Goal: Task Accomplishment & Management: Complete application form

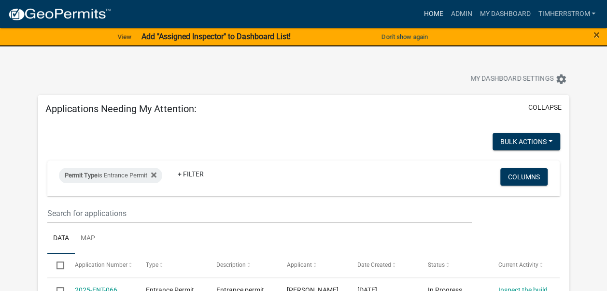
click at [434, 12] on link "Home" at bounding box center [433, 14] width 27 height 18
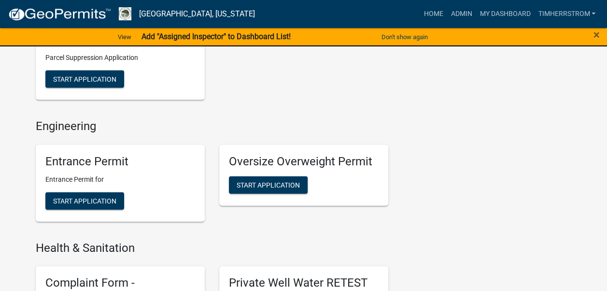
scroll to position [966, 0]
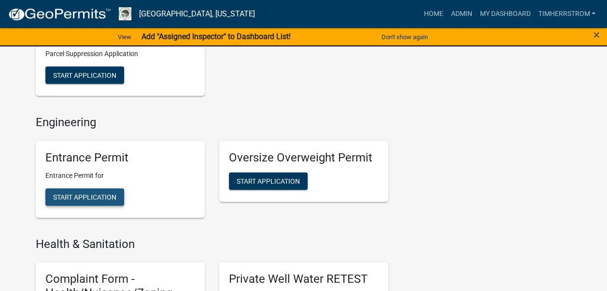
click at [102, 193] on span "Start Application" at bounding box center [84, 197] width 63 height 8
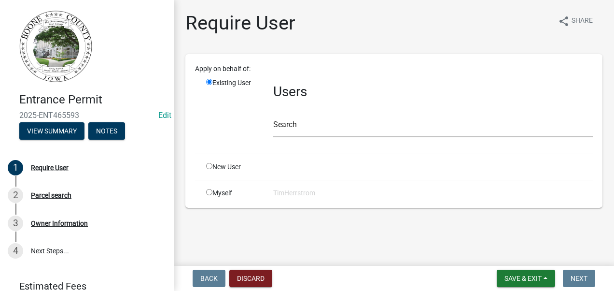
click at [210, 165] on input "radio" at bounding box center [209, 166] width 6 height 6
radio input "true"
radio input "false"
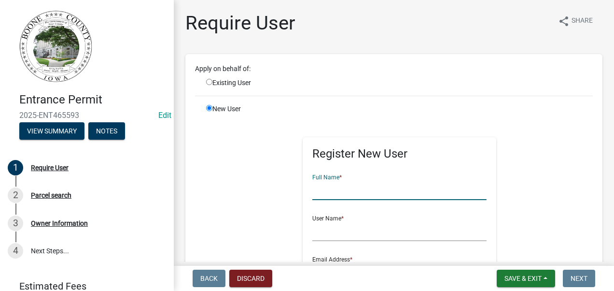
click at [337, 193] on input "text" at bounding box center [399, 190] width 174 height 20
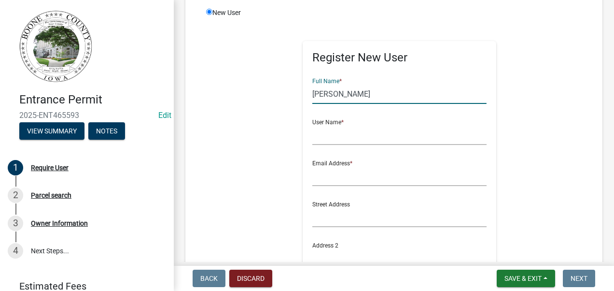
scroll to position [97, 0]
type input "[PERSON_NAME]"
click at [331, 136] on input "text" at bounding box center [399, 135] width 174 height 20
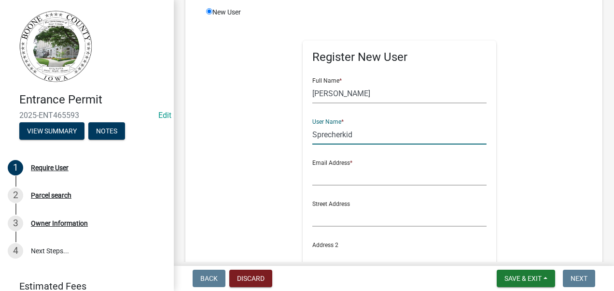
type input "Sprecherkid"
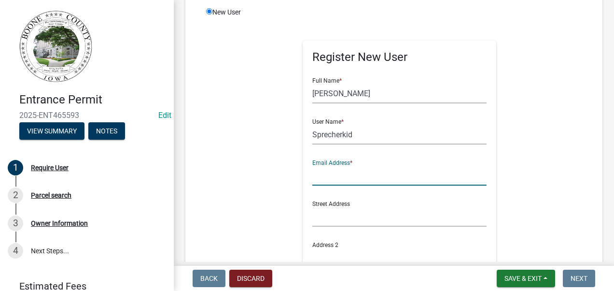
click at [335, 177] on input "text" at bounding box center [399, 176] width 174 height 20
type input "[EMAIL_ADDRESS][DOMAIN_NAME][US_STATE]"
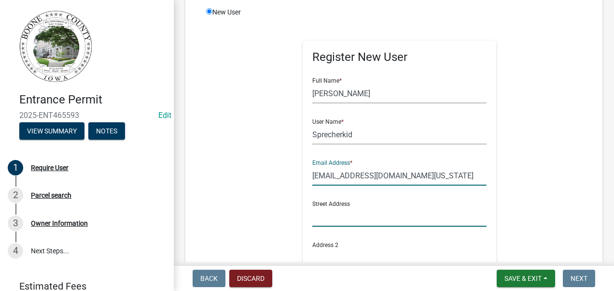
type input "50152"
type input "[US_STATE]"
type input "50152"
type input "5152301278"
type input "[EMAIL_ADDRESS][DOMAIN_NAME]"
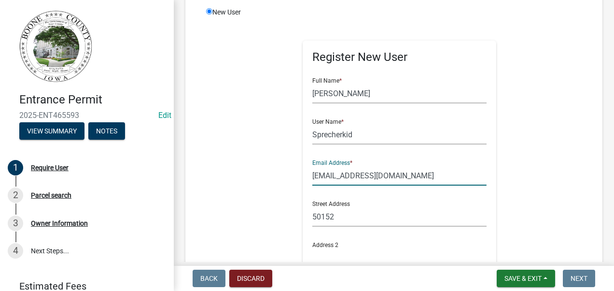
type input "[PERSON_NAME]"
type input "d"
type input "[EMAIL_ADDRESS][DOMAIN_NAME]"
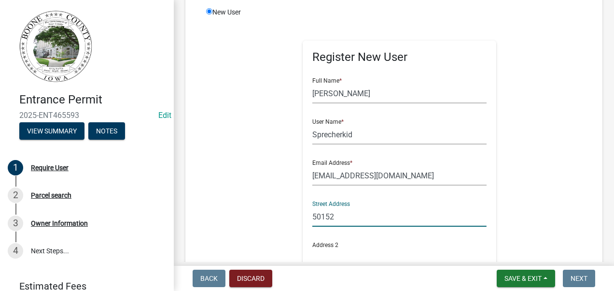
click at [337, 219] on input "50152" at bounding box center [399, 217] width 174 height 20
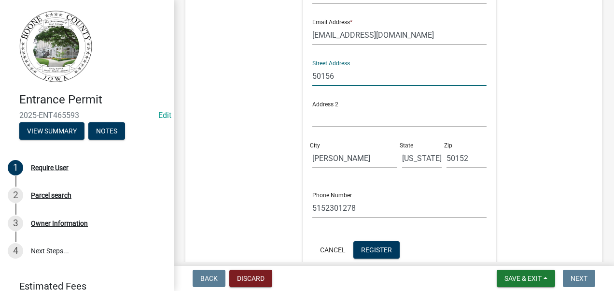
scroll to position [241, 0]
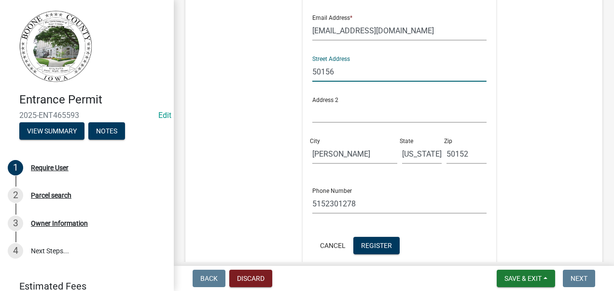
type input "50156"
click at [349, 156] on input "[PERSON_NAME]" at bounding box center [354, 154] width 85 height 20
type input "O"
type input "[GEOGRAPHIC_DATA]"
click at [466, 153] on input "50152" at bounding box center [467, 154] width 40 height 20
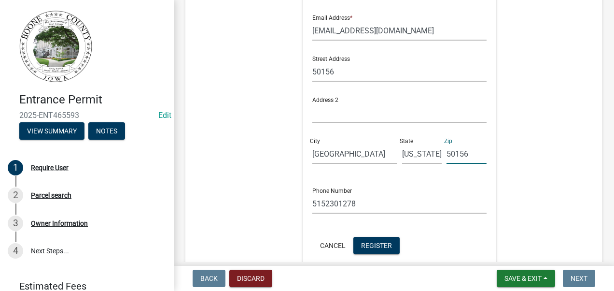
type input "50156"
click at [355, 201] on input "5152301278" at bounding box center [399, 204] width 174 height 20
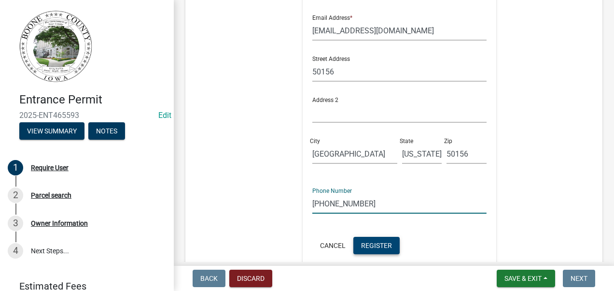
type input "[PHONE_NUMBER]"
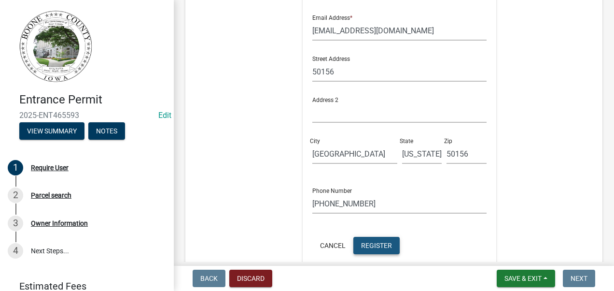
click at [383, 247] on span "Register" at bounding box center [376, 245] width 31 height 8
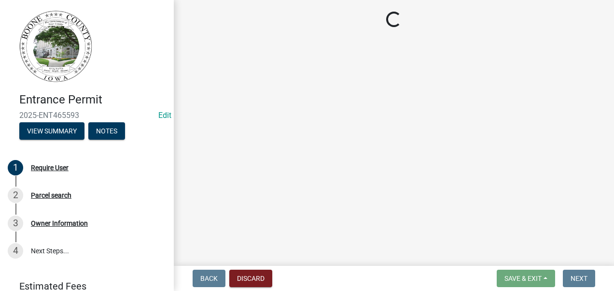
scroll to position [0, 0]
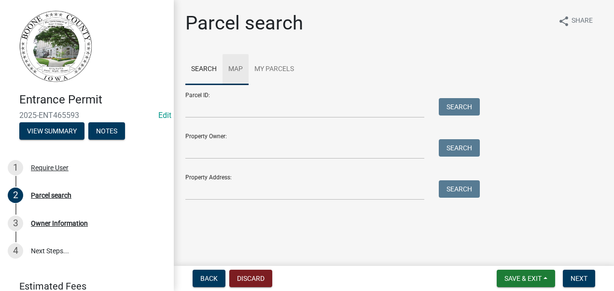
click at [236, 68] on link "Map" at bounding box center [236, 69] width 26 height 31
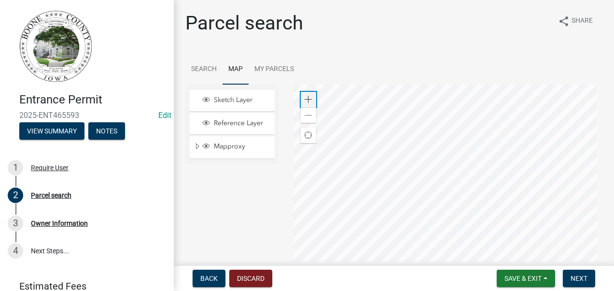
click at [309, 100] on span at bounding box center [309, 100] width 8 height 8
click at [433, 108] on div at bounding box center [449, 205] width 310 height 241
click at [403, 180] on div at bounding box center [449, 205] width 310 height 241
click at [307, 98] on span at bounding box center [309, 100] width 8 height 8
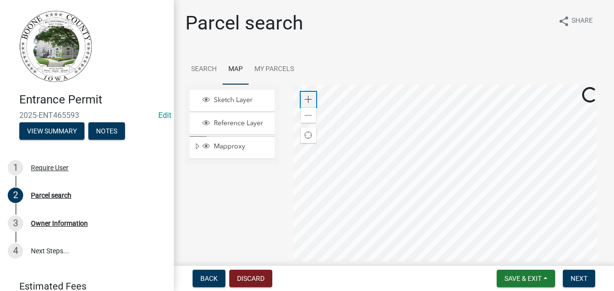
click at [307, 98] on span at bounding box center [309, 100] width 8 height 8
click at [475, 230] on div at bounding box center [449, 205] width 310 height 241
click at [507, 219] on div at bounding box center [449, 205] width 310 height 241
click at [301, 99] on div "Zoom in" at bounding box center [308, 99] width 15 height 15
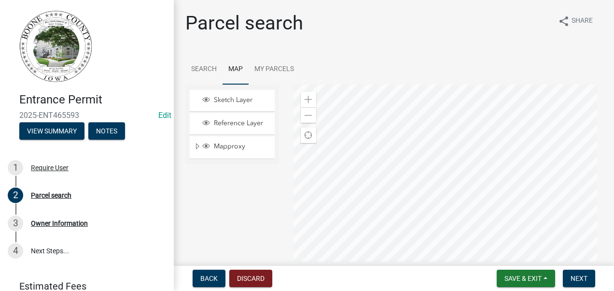
click at [408, 234] on div at bounding box center [449, 205] width 310 height 241
click at [374, 214] on div at bounding box center [449, 205] width 310 height 241
click at [524, 230] on div at bounding box center [449, 205] width 310 height 241
click at [386, 170] on div at bounding box center [449, 205] width 310 height 241
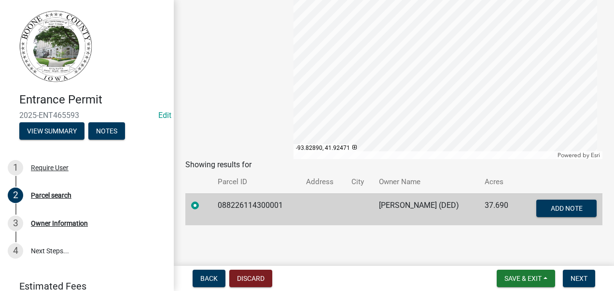
scroll to position [168, 0]
click at [576, 277] on span "Next" at bounding box center [579, 278] width 17 height 8
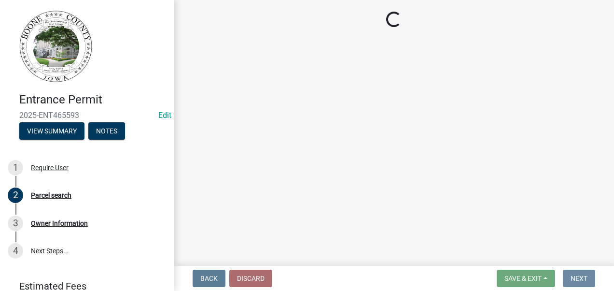
scroll to position [0, 0]
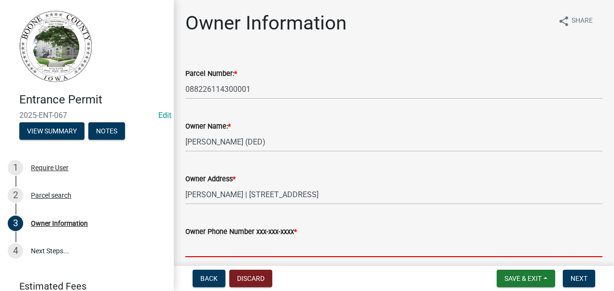
click at [209, 247] on input "Owner Phone Number xxx-xxx-xxxx *" at bounding box center [393, 247] width 417 height 20
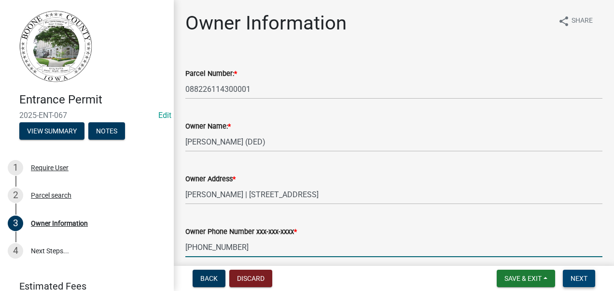
type input "[PHONE_NUMBER]"
click at [582, 279] on span "Next" at bounding box center [579, 278] width 17 height 8
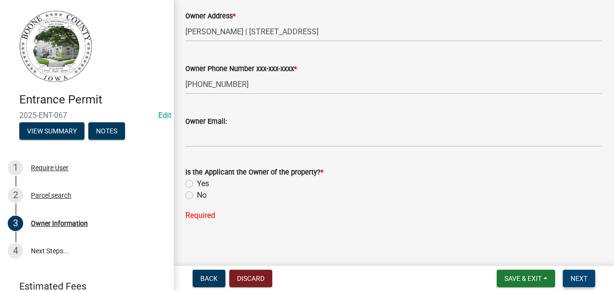
scroll to position [168, 0]
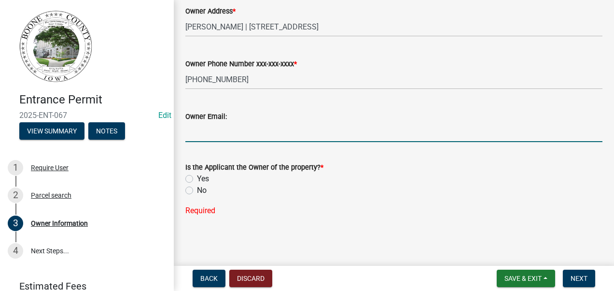
click at [194, 135] on input "Owner Email:" at bounding box center [393, 132] width 417 height 20
type input "[EMAIL_ADDRESS][DOMAIN_NAME]"
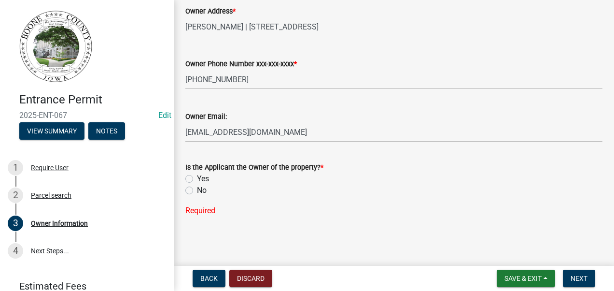
click at [197, 177] on label "Yes" at bounding box center [203, 179] width 12 height 12
click at [197, 177] on input "Yes" at bounding box center [200, 176] width 6 height 6
radio input "true"
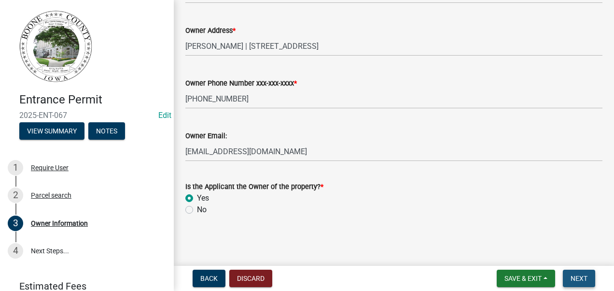
click at [580, 278] on span "Next" at bounding box center [579, 278] width 17 height 8
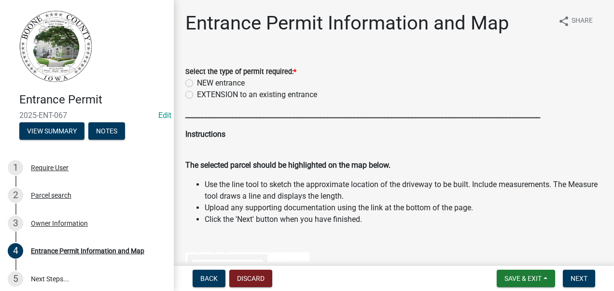
click at [197, 84] on label "NEW entrance" at bounding box center [221, 83] width 48 height 12
click at [197, 84] on input "NEW entrance" at bounding box center [200, 80] width 6 height 6
radio input "true"
click at [583, 276] on span "Next" at bounding box center [579, 278] width 17 height 8
click at [575, 280] on span "Next" at bounding box center [579, 278] width 17 height 8
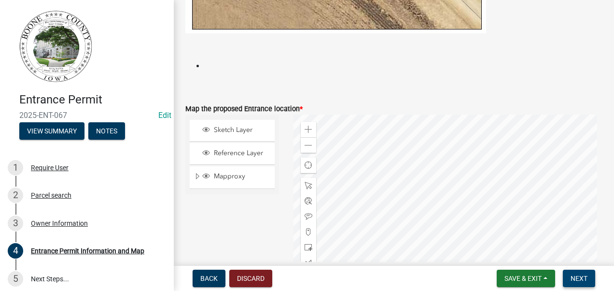
scroll to position [821, 0]
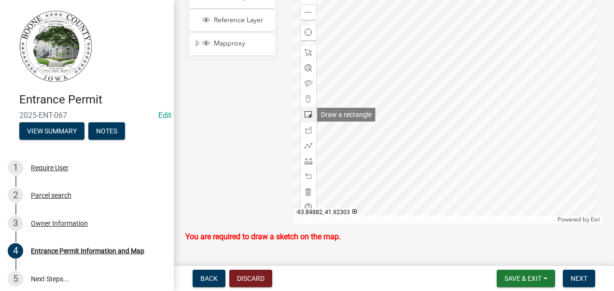
click at [305, 114] on span at bounding box center [309, 115] width 8 height 8
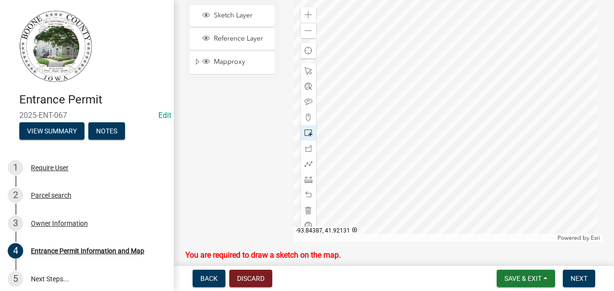
click at [415, 178] on div at bounding box center [449, 120] width 310 height 241
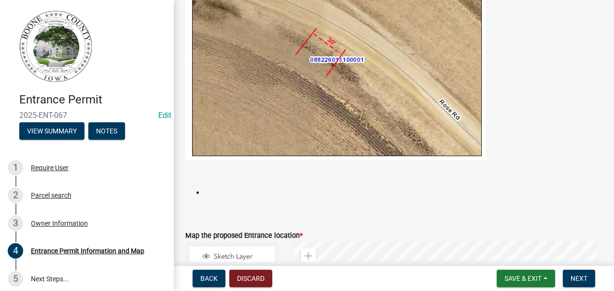
scroll to position [755, 0]
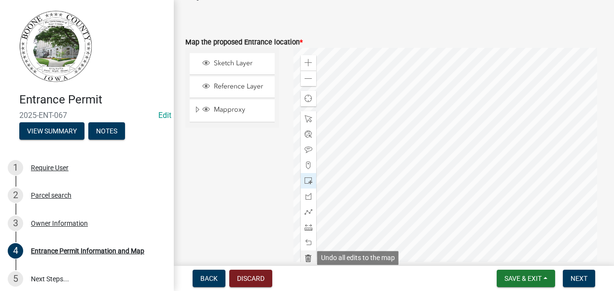
click at [305, 255] on span at bounding box center [309, 258] width 8 height 8
click at [415, 225] on div at bounding box center [449, 168] width 310 height 241
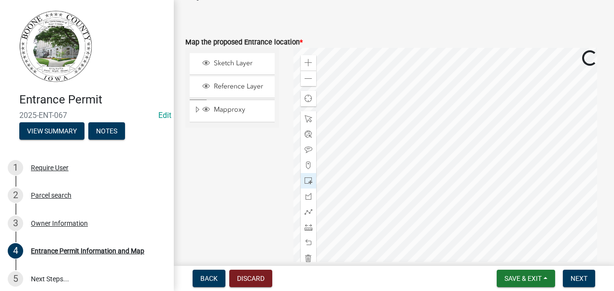
click at [421, 224] on div at bounding box center [449, 168] width 310 height 241
click at [421, 223] on div at bounding box center [449, 168] width 310 height 241
click at [420, 222] on div at bounding box center [449, 168] width 310 height 241
click at [412, 212] on div at bounding box center [449, 168] width 310 height 241
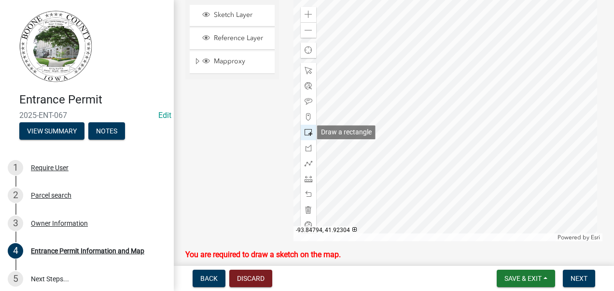
click at [305, 131] on span at bounding box center [309, 132] width 8 height 8
click at [420, 168] on div at bounding box center [449, 120] width 310 height 241
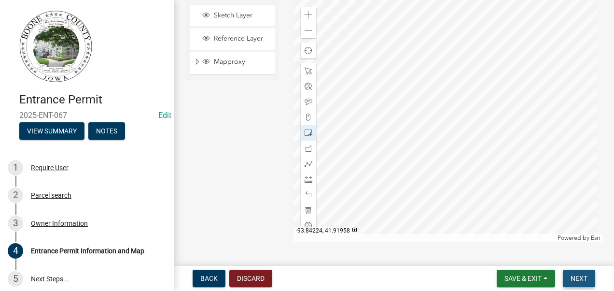
click at [582, 277] on span "Next" at bounding box center [579, 278] width 17 height 8
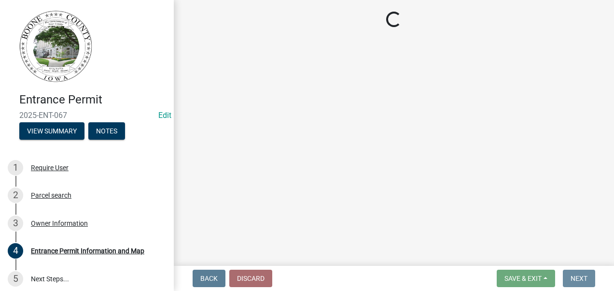
scroll to position [0, 0]
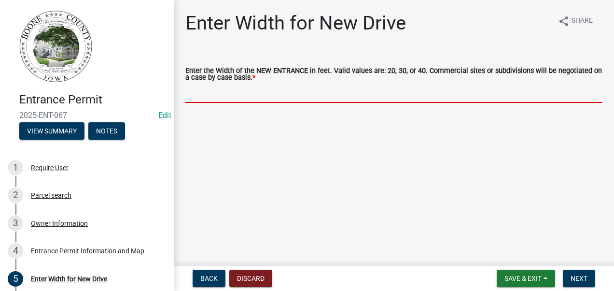
click at [193, 92] on input "text" at bounding box center [393, 93] width 417 height 20
type input "40"
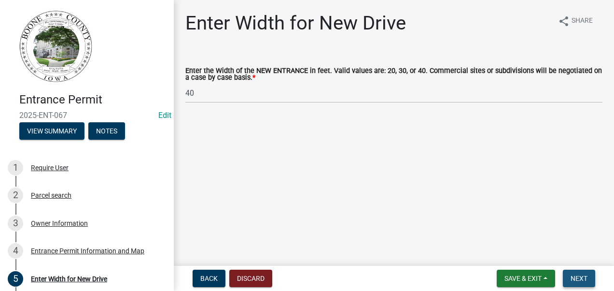
click at [582, 279] on span "Next" at bounding box center [579, 278] width 17 height 8
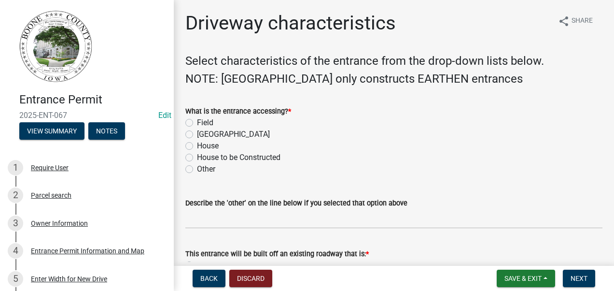
click at [197, 123] on label "Field" at bounding box center [205, 123] width 16 height 12
click at [197, 123] on input "Field" at bounding box center [200, 120] width 6 height 6
radio input "true"
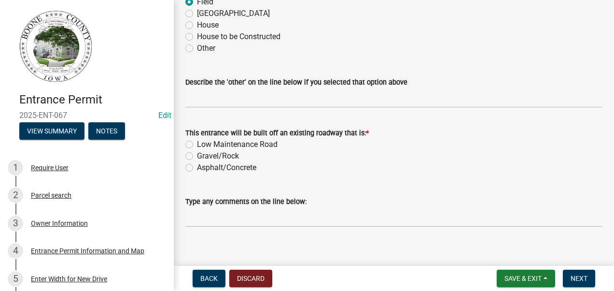
scroll to position [131, 0]
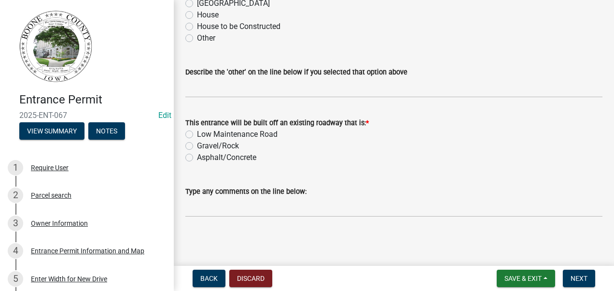
click at [197, 145] on label "Gravel/Rock" at bounding box center [218, 146] width 42 height 12
click at [197, 145] on input "Gravel/Rock" at bounding box center [200, 143] width 6 height 6
radio input "true"
click at [579, 282] on button "Next" at bounding box center [579, 278] width 32 height 17
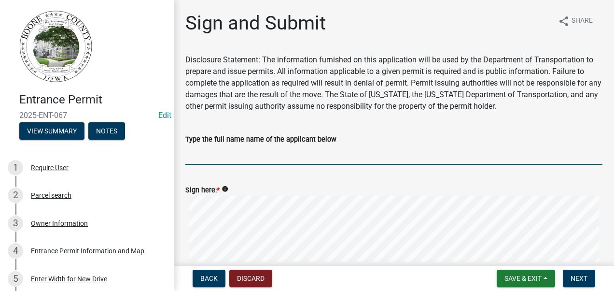
click at [234, 154] on input "Type the full name name of the applicant below" at bounding box center [393, 155] width 417 height 20
type input "[PERSON_NAME]"
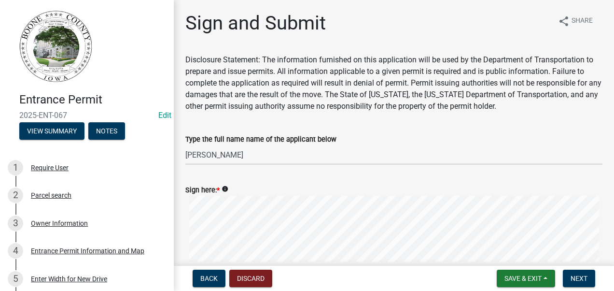
drag, startPoint x: 369, startPoint y: 192, endPoint x: 343, endPoint y: 187, distance: 26.5
click at [343, 188] on div "Sign here: * info" at bounding box center [393, 190] width 417 height 12
drag, startPoint x: 362, startPoint y: 195, endPoint x: 350, endPoint y: 188, distance: 13.8
click at [347, 189] on div "Sign here: * info" at bounding box center [393, 190] width 417 height 12
click at [307, 238] on form "Sign here: * info Clear" at bounding box center [393, 229] width 417 height 114
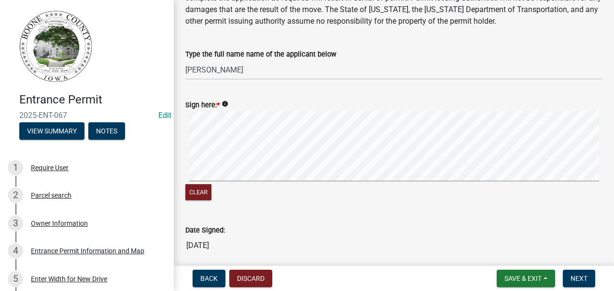
scroll to position [86, 0]
click at [195, 192] on button "Clear" at bounding box center [198, 191] width 26 height 16
click at [575, 279] on span "Next" at bounding box center [579, 278] width 17 height 8
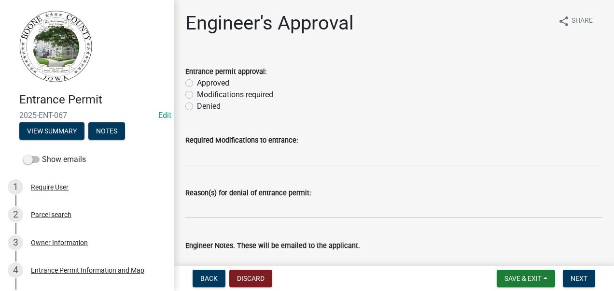
click at [197, 81] on label "Approved" at bounding box center [213, 83] width 32 height 12
click at [197, 81] on input "Approved" at bounding box center [200, 80] width 6 height 6
radio input "true"
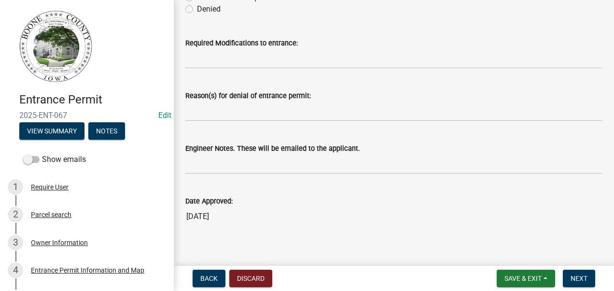
scroll to position [106, 0]
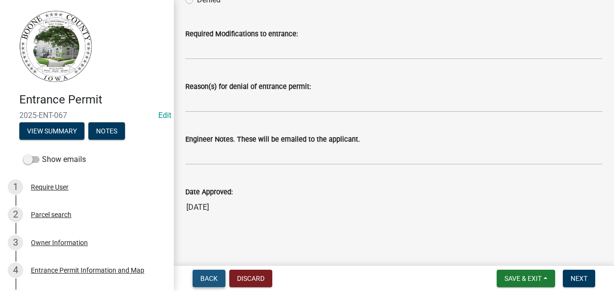
click at [208, 280] on span "Back" at bounding box center [208, 278] width 17 height 8
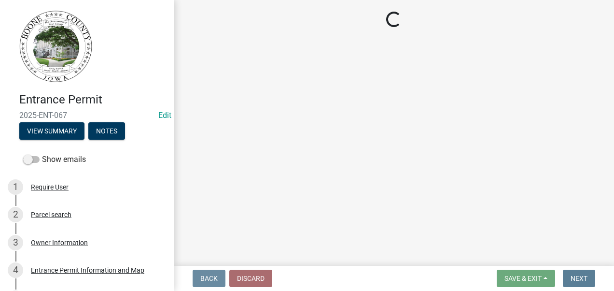
scroll to position [0, 0]
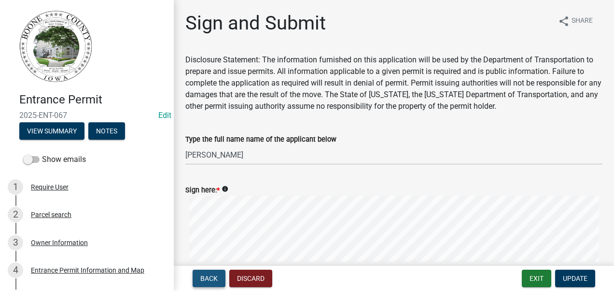
click at [208, 280] on span "Back" at bounding box center [208, 278] width 17 height 8
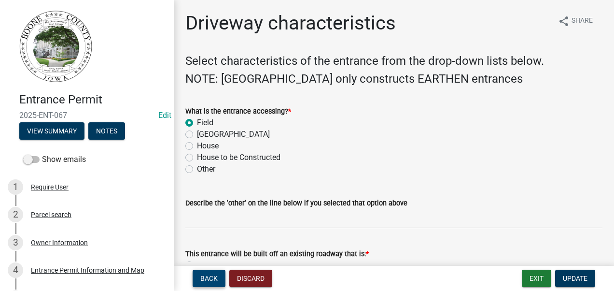
click at [208, 280] on span "Back" at bounding box center [208, 278] width 17 height 8
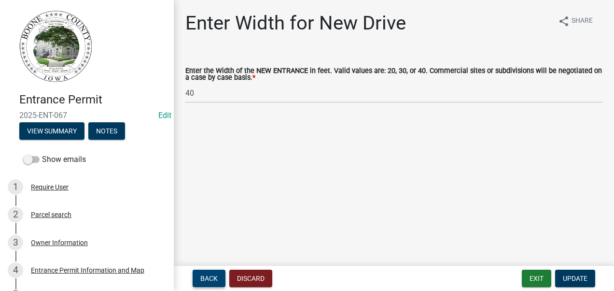
click at [208, 280] on span "Back" at bounding box center [208, 278] width 17 height 8
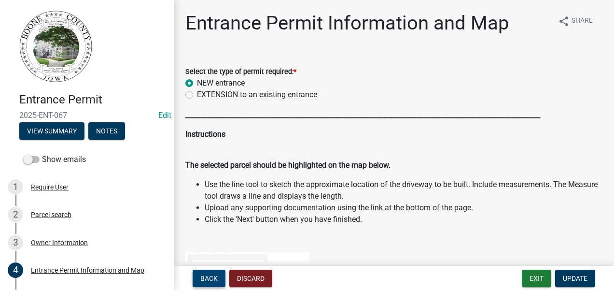
click at [208, 280] on span "Back" at bounding box center [208, 278] width 17 height 8
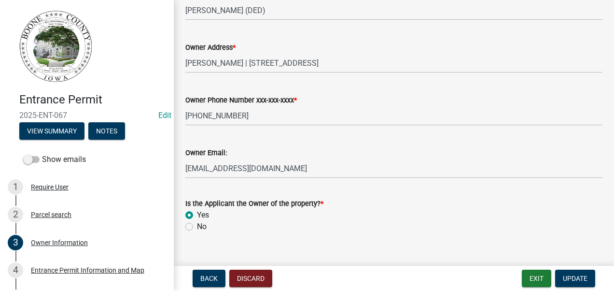
scroll to position [148, 0]
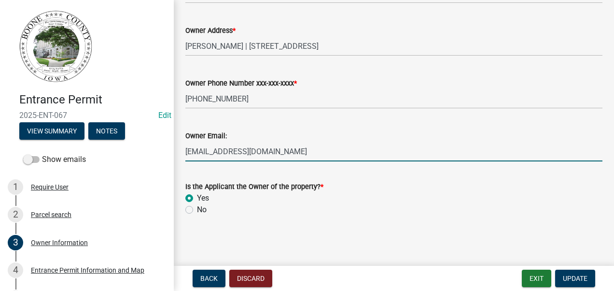
click at [265, 153] on input "[EMAIL_ADDRESS][DOMAIN_NAME]" at bounding box center [393, 152] width 417 height 20
type input "t"
type input "[EMAIL_ADDRESS][DOMAIN_NAME]"
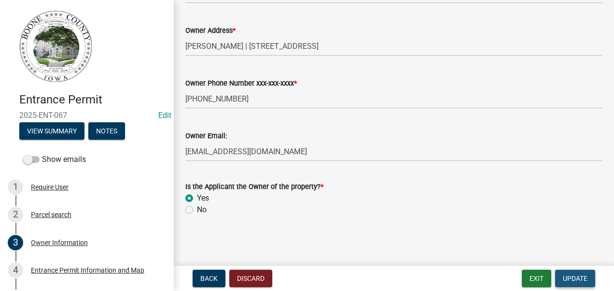
click at [579, 278] on span "Update" at bounding box center [575, 278] width 25 height 8
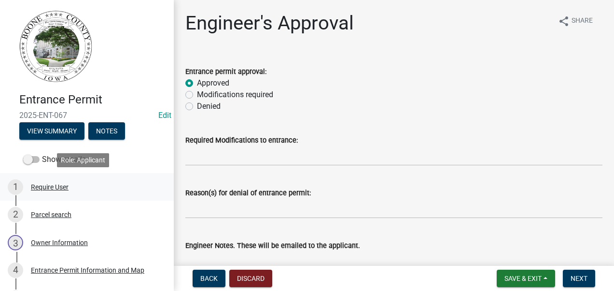
click at [39, 187] on div "Require User" at bounding box center [50, 187] width 38 height 7
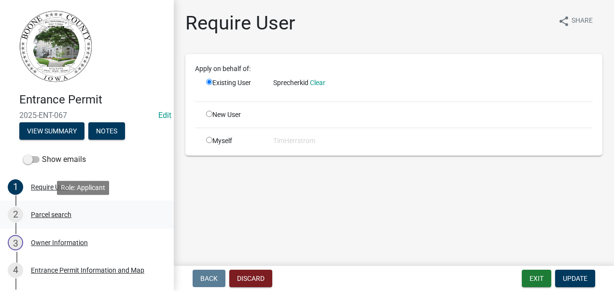
click at [42, 213] on div "Parcel search" at bounding box center [51, 214] width 41 height 7
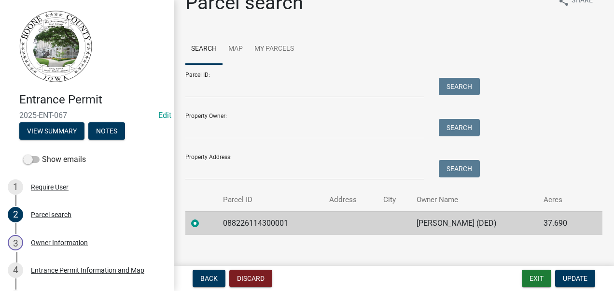
scroll to position [31, 0]
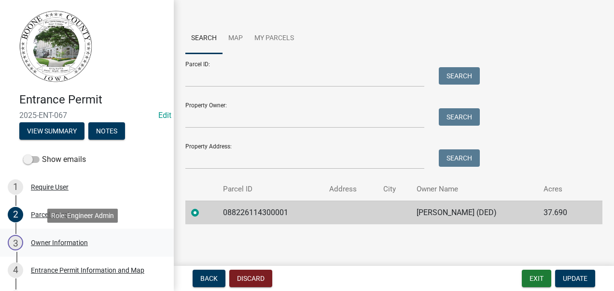
click at [63, 242] on div "Owner Information" at bounding box center [59, 242] width 57 height 7
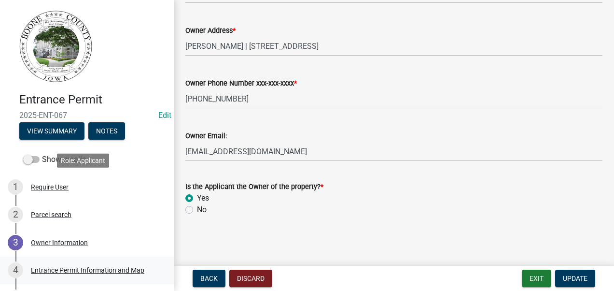
scroll to position [48, 0]
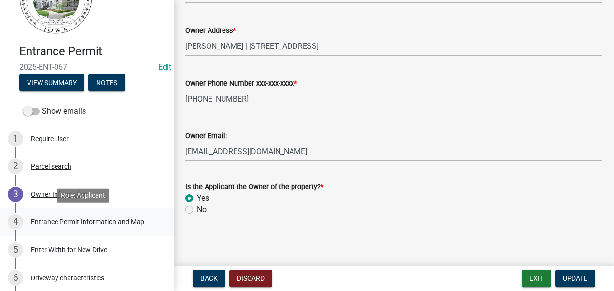
click at [96, 220] on div "Entrance Permit Information and Map" at bounding box center [88, 221] width 114 height 7
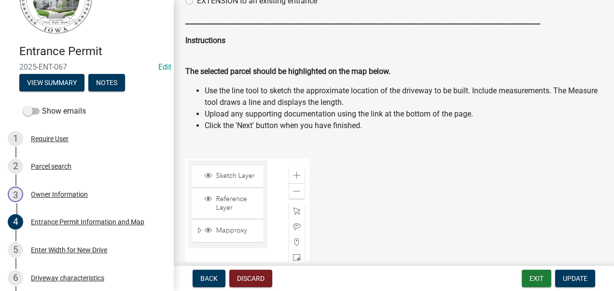
scroll to position [97, 0]
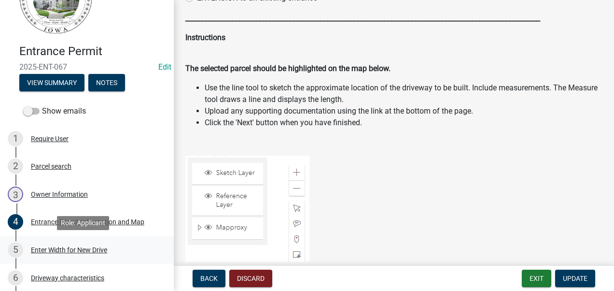
click at [73, 249] on div "Enter Width for New Drive" at bounding box center [69, 249] width 76 height 7
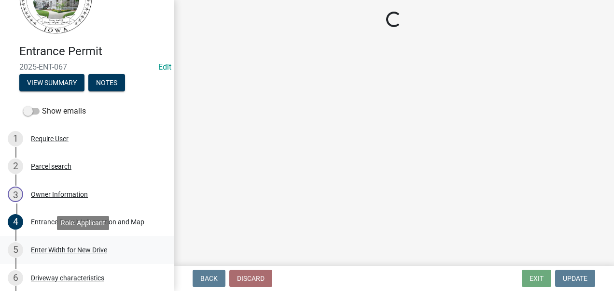
scroll to position [0, 0]
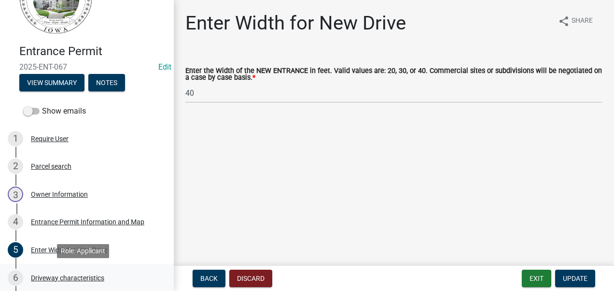
click at [68, 276] on div "Driveway characteristics" at bounding box center [67, 277] width 73 height 7
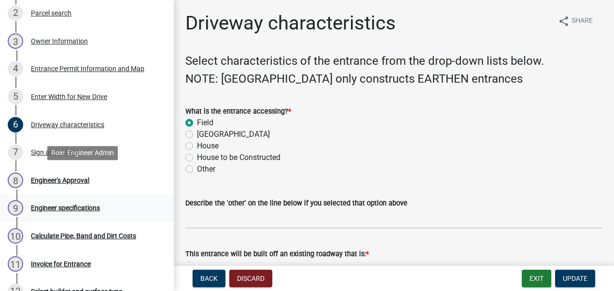
scroll to position [241, 0]
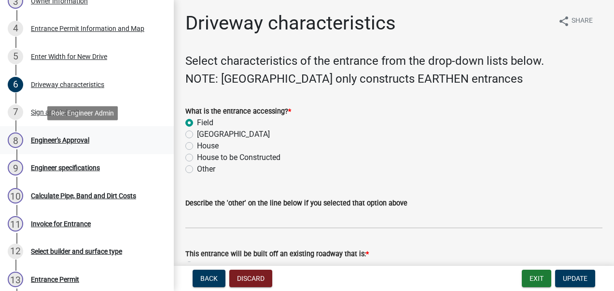
click at [56, 140] on div "Engineer's Approval" at bounding box center [60, 140] width 58 height 7
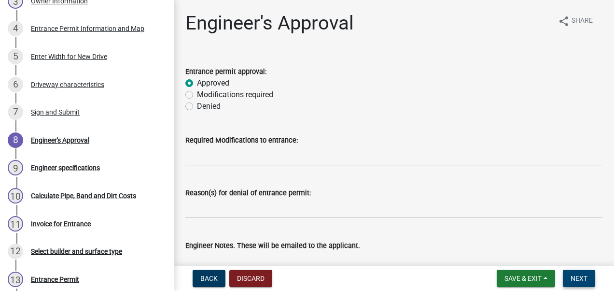
click at [579, 279] on span "Next" at bounding box center [579, 278] width 17 height 8
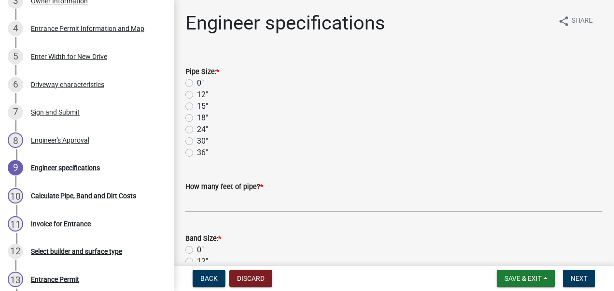
click at [197, 117] on label "18"" at bounding box center [202, 118] width 11 height 12
click at [197, 117] on input "18"" at bounding box center [200, 115] width 6 height 6
radio input "true"
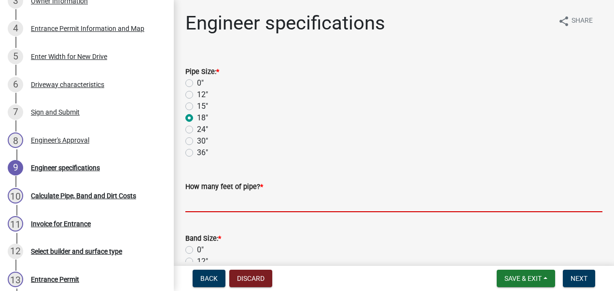
click at [227, 207] on input "text" at bounding box center [393, 202] width 417 height 20
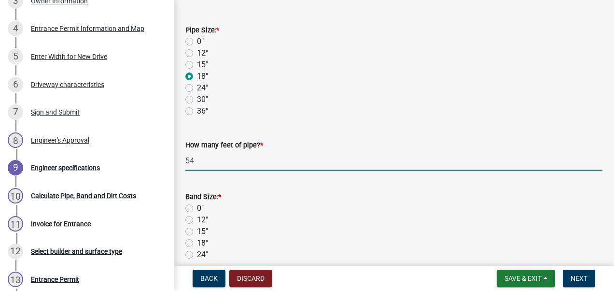
scroll to position [97, 0]
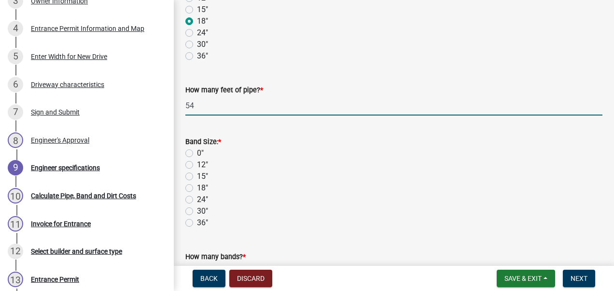
type input "54"
click at [197, 187] on label "18"" at bounding box center [202, 188] width 11 height 12
click at [197, 187] on input "18"" at bounding box center [200, 185] width 6 height 6
radio input "true"
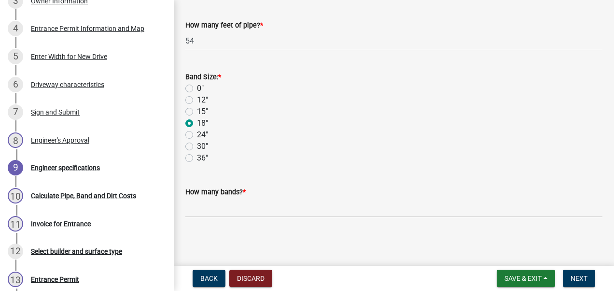
scroll to position [163, 0]
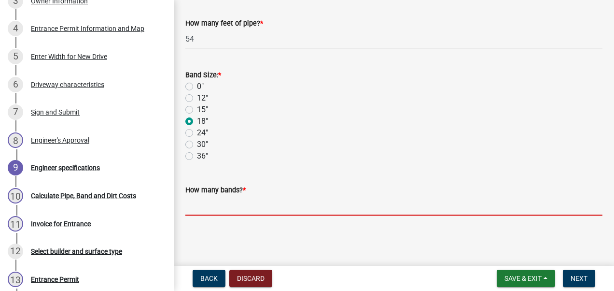
click at [233, 206] on input "text" at bounding box center [393, 206] width 417 height 20
type input "1"
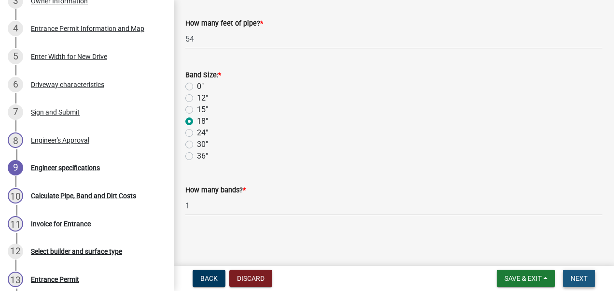
click at [581, 275] on span "Next" at bounding box center [579, 278] width 17 height 8
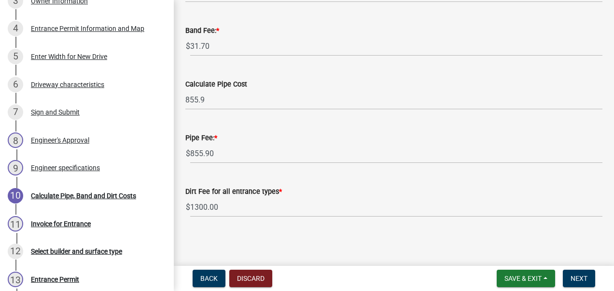
scroll to position [98, 0]
click at [527, 276] on span "Save & Exit" at bounding box center [523, 278] width 37 height 8
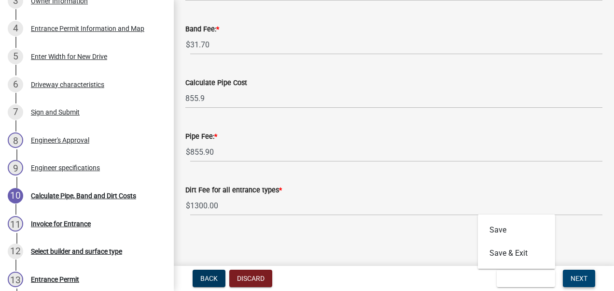
click at [582, 279] on span "Next" at bounding box center [579, 278] width 17 height 8
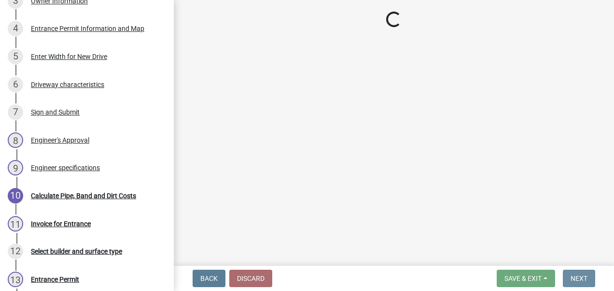
scroll to position [0, 0]
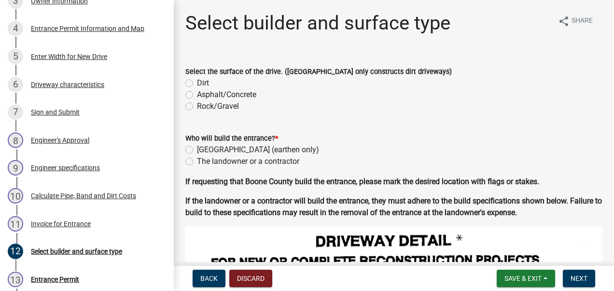
click at [197, 82] on label "Dirt" at bounding box center [203, 83] width 12 height 12
click at [197, 82] on input "Dirt" at bounding box center [200, 80] width 6 height 6
radio input "true"
click at [197, 150] on label "[GEOGRAPHIC_DATA] (earthen only)" at bounding box center [258, 150] width 122 height 12
click at [197, 150] on input "[GEOGRAPHIC_DATA] (earthen only)" at bounding box center [200, 147] width 6 height 6
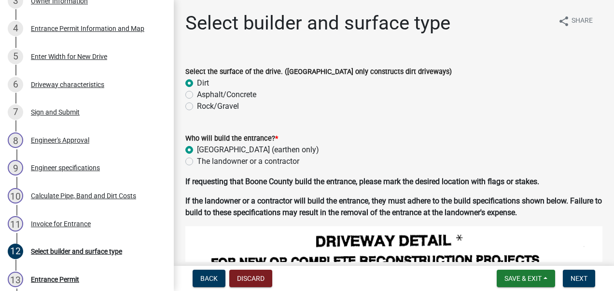
radio input "true"
click at [586, 278] on span "Next" at bounding box center [579, 278] width 17 height 8
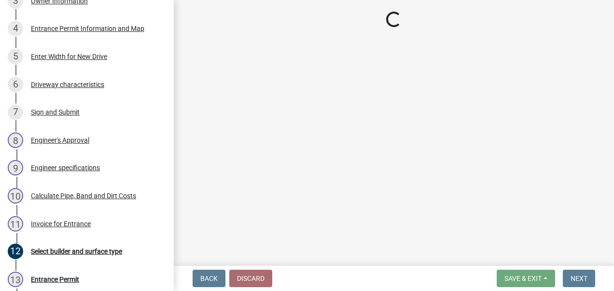
select select "3: 3"
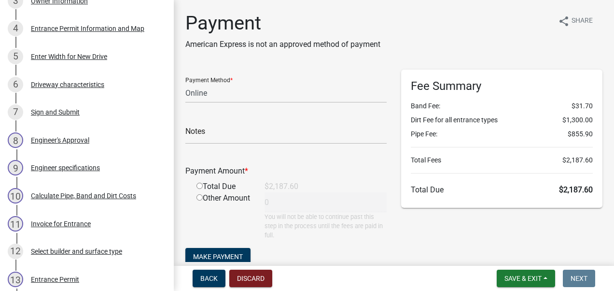
scroll to position [52, 0]
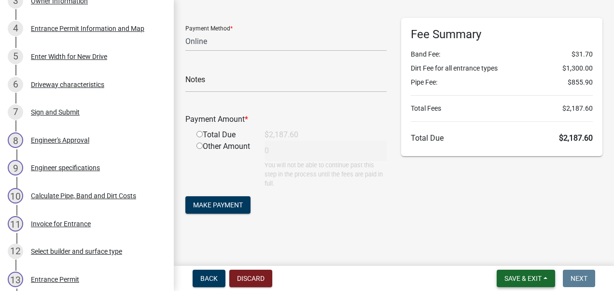
click at [526, 277] on span "Save & Exit" at bounding box center [523, 278] width 37 height 8
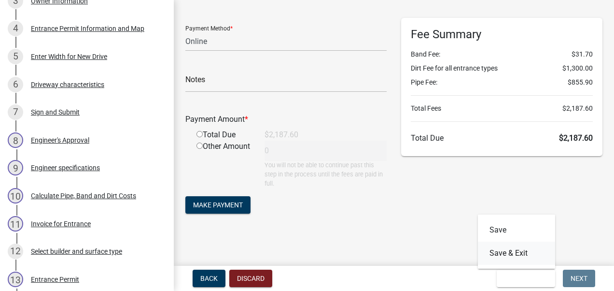
click at [517, 250] on button "Save & Exit" at bounding box center [516, 252] width 77 height 23
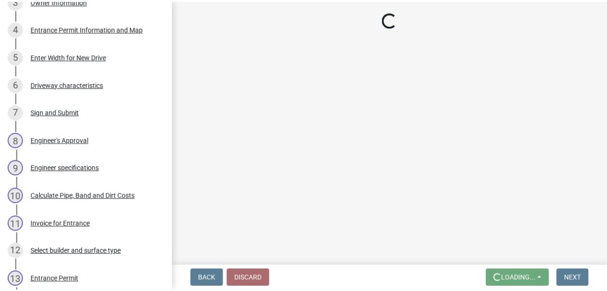
scroll to position [0, 0]
